Goal: Task Accomplishment & Management: Complete application form

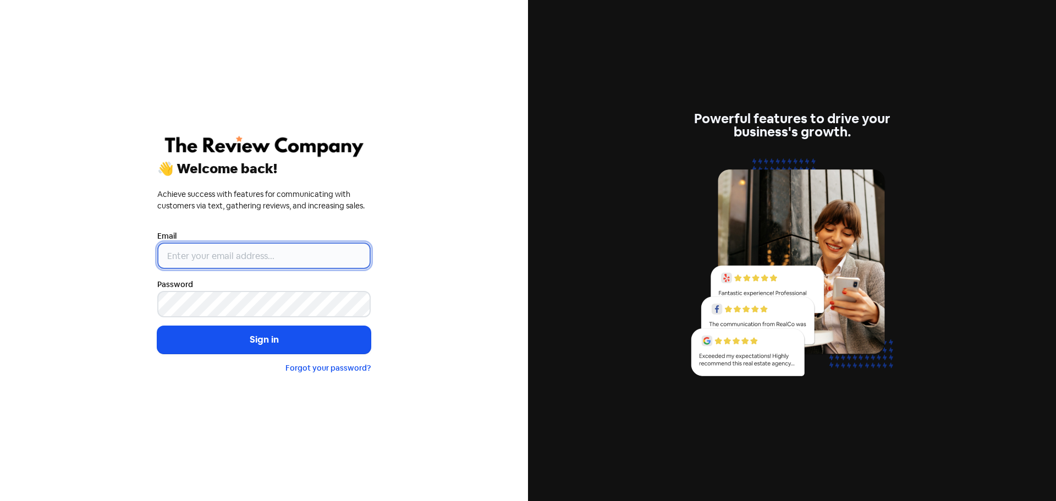
click at [282, 258] on input "email" at bounding box center [263, 255] width 213 height 26
type input "[PERSON_NAME][EMAIL_ADDRESS][DOMAIN_NAME]"
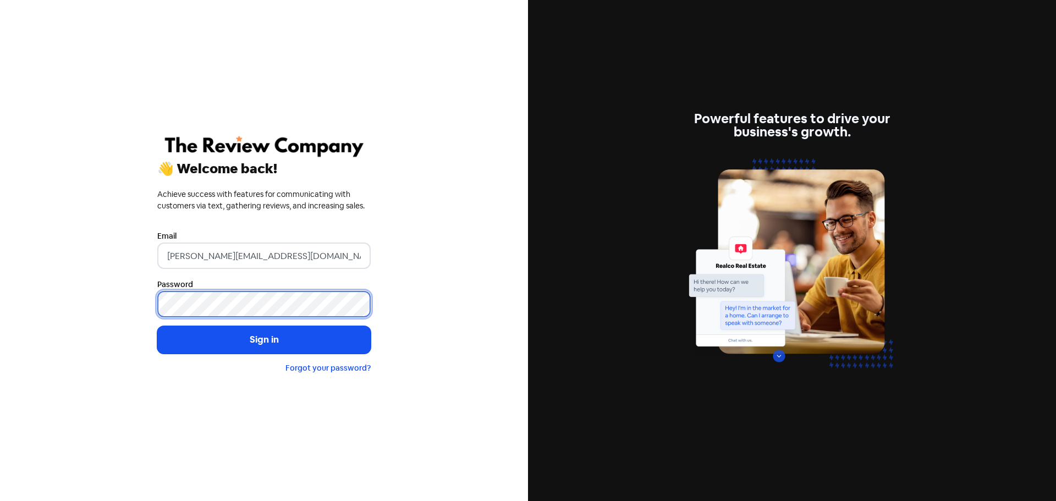
click at [157, 326] on button "Sign in" at bounding box center [263, 339] width 213 height 27
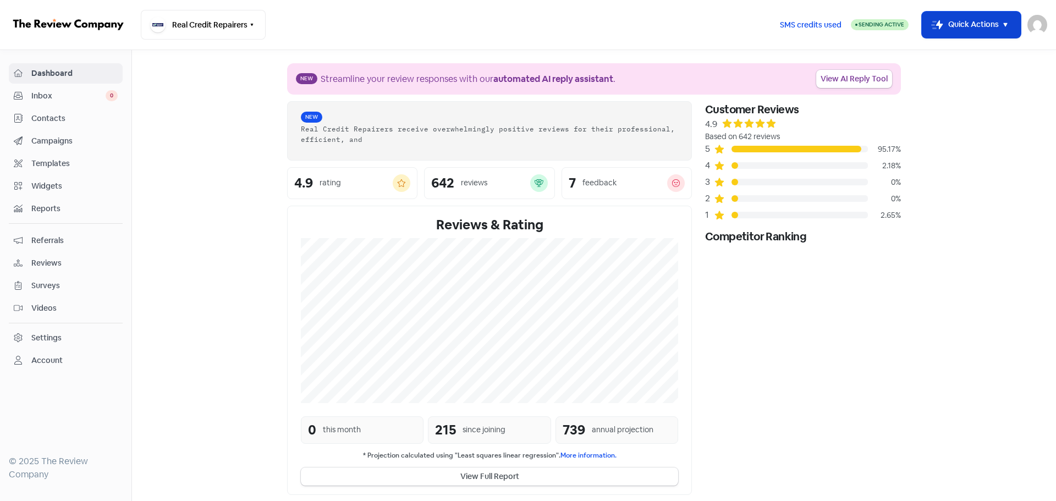
click at [994, 19] on button "Icon For Thunder-move Quick Actions" at bounding box center [970, 25] width 99 height 26
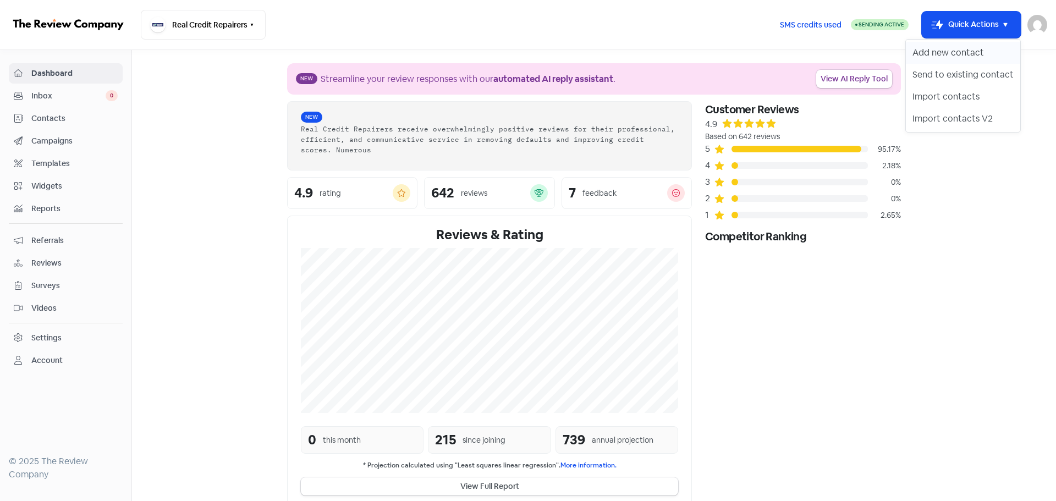
click at [938, 57] on button "Add new contact" at bounding box center [962, 53] width 114 height 22
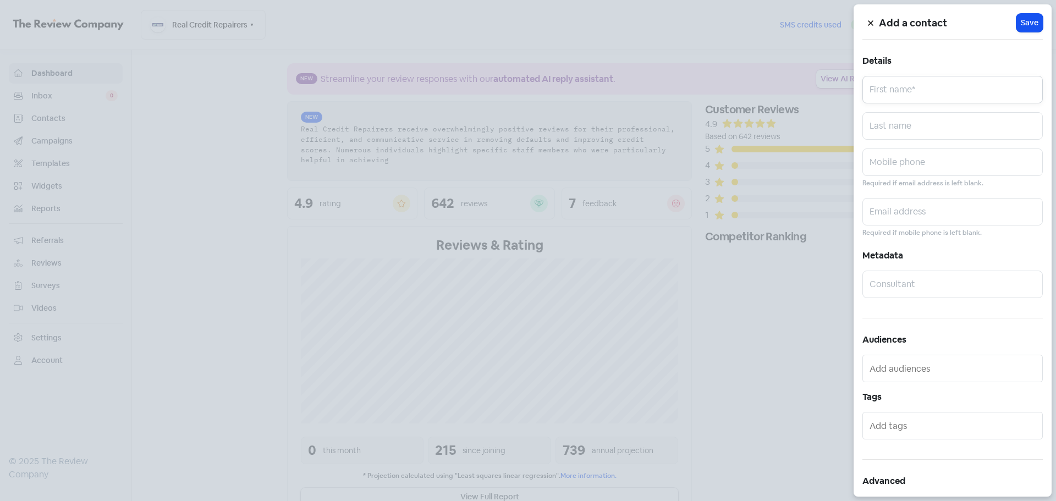
click at [917, 97] on input "text" at bounding box center [952, 89] width 180 height 27
paste input "[PERSON_NAME]"
click at [897, 103] on input "[PERSON_NAME]" at bounding box center [952, 89] width 180 height 27
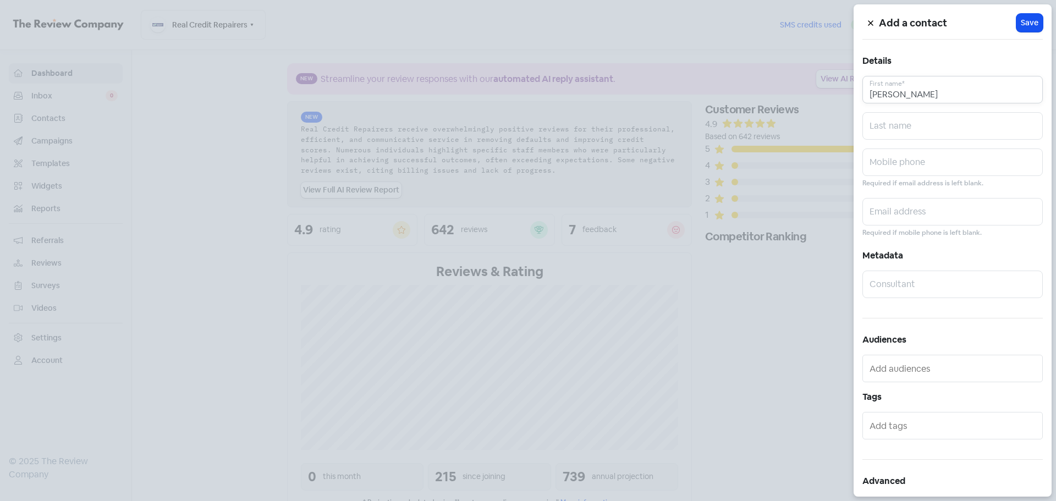
click at [897, 103] on input "[PERSON_NAME]" at bounding box center [952, 89] width 180 height 27
type input "[PERSON_NAME]"
paste input "Hill"
type input "Hill"
paste input "0405963321"
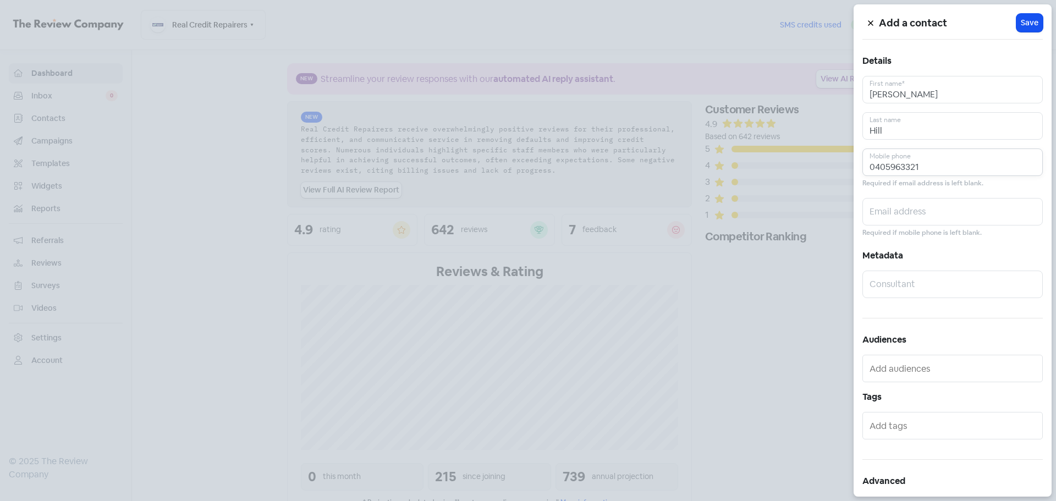
type input "0405963321"
paste input "[EMAIL_ADDRESS][DOMAIN_NAME]"
type input "[EMAIL_ADDRESS][DOMAIN_NAME]"
click at [1027, 19] on span "Save" at bounding box center [1029, 23] width 18 height 12
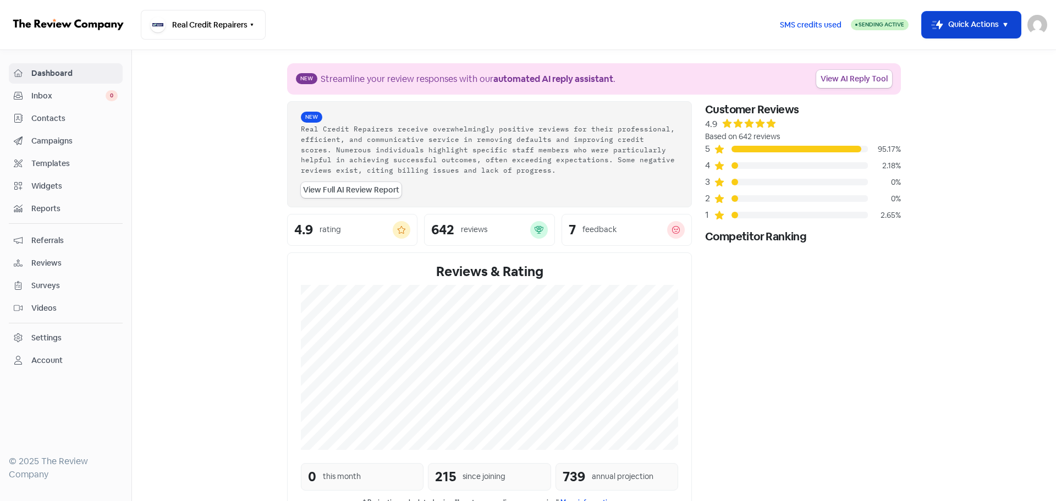
click at [976, 25] on button "Icon For Thunder-move Quick Actions" at bounding box center [970, 25] width 99 height 26
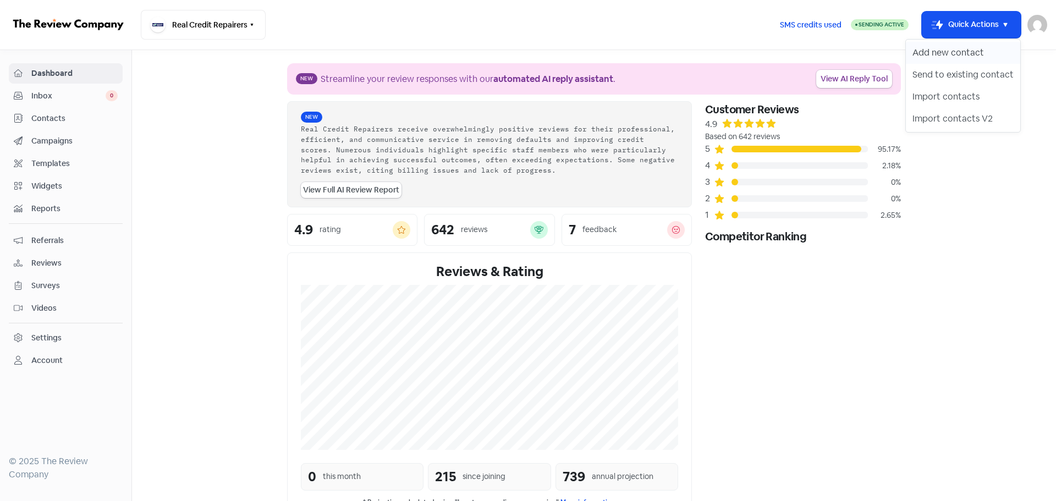
click at [941, 57] on button "Add new contact" at bounding box center [962, 53] width 114 height 22
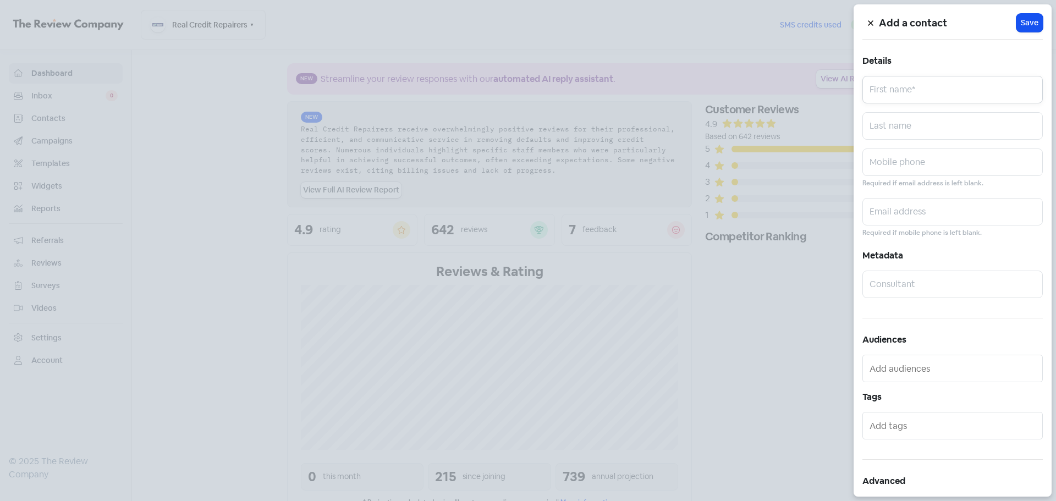
click at [882, 98] on input "text" at bounding box center [952, 89] width 180 height 27
paste input "[PERSON_NAME]"
click at [903, 91] on input "[PERSON_NAME]" at bounding box center [952, 89] width 180 height 27
type input "[PERSON_NAME]"
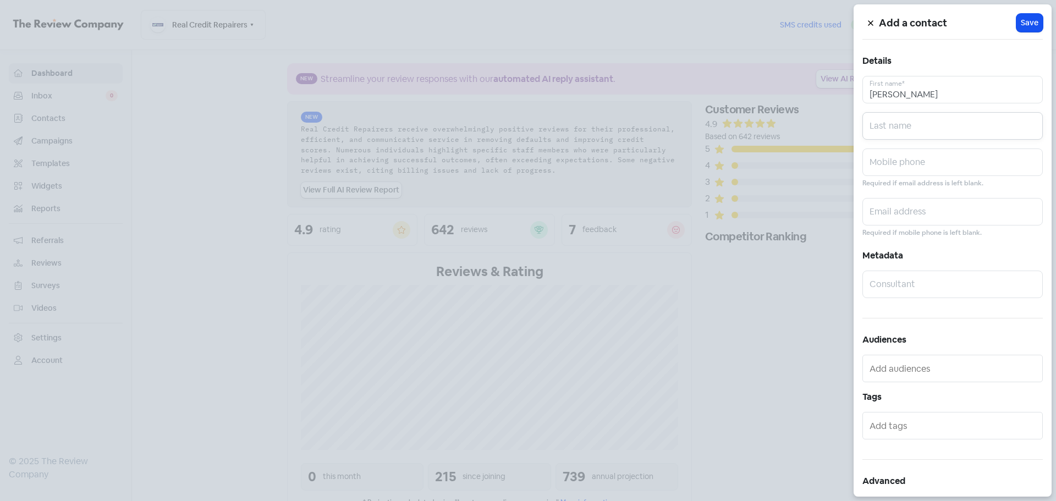
paste input "[PERSON_NAME]"
type input "[PERSON_NAME]"
paste input "0466385728"
type input "0466385728"
paste input "[EMAIL_ADDRESS][DOMAIN_NAME]"
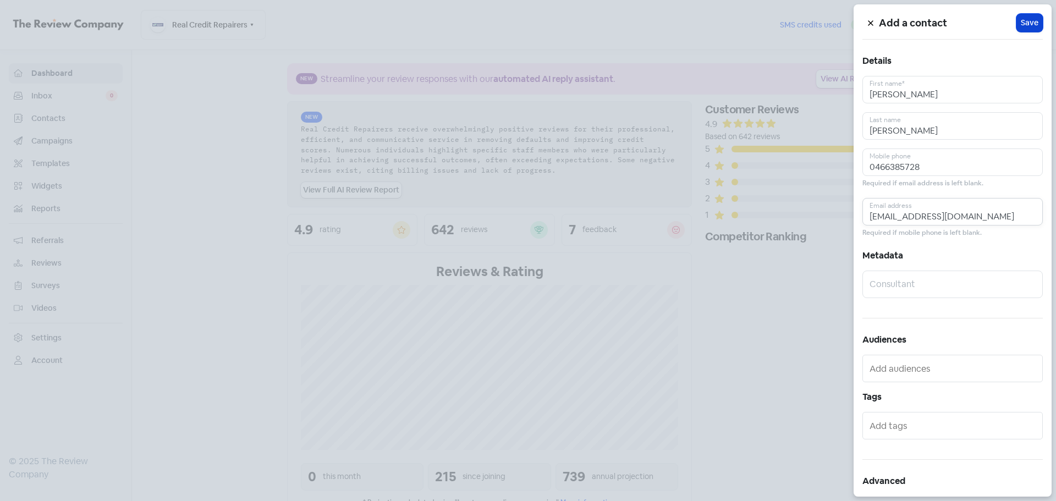
type input "[EMAIL_ADDRESS][DOMAIN_NAME]"
click at [1020, 25] on span "Save" at bounding box center [1029, 23] width 18 height 12
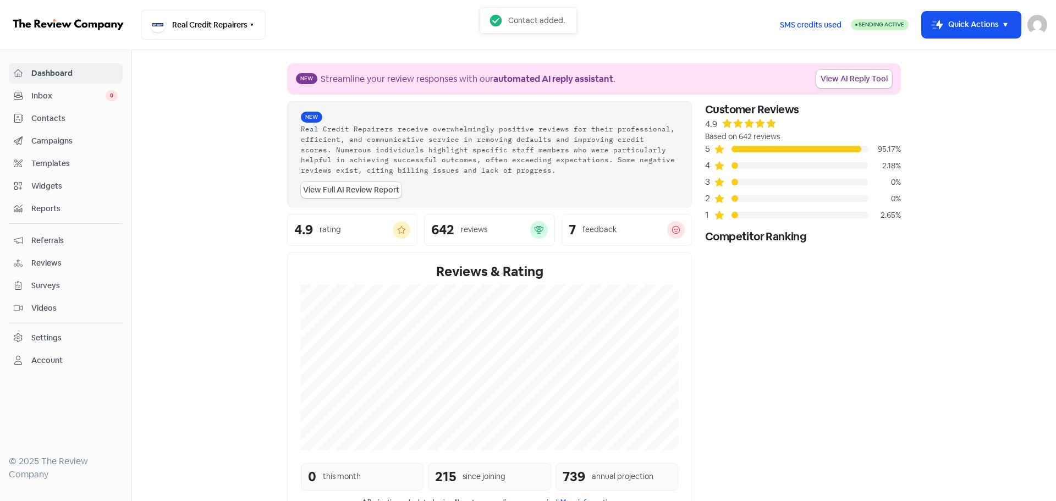
click at [952, 222] on section "New Streamline your review responses with our automated AI reply assistant . Vi…" at bounding box center [594, 368] width 924 height 636
